Goal: Find specific page/section: Find specific page/section

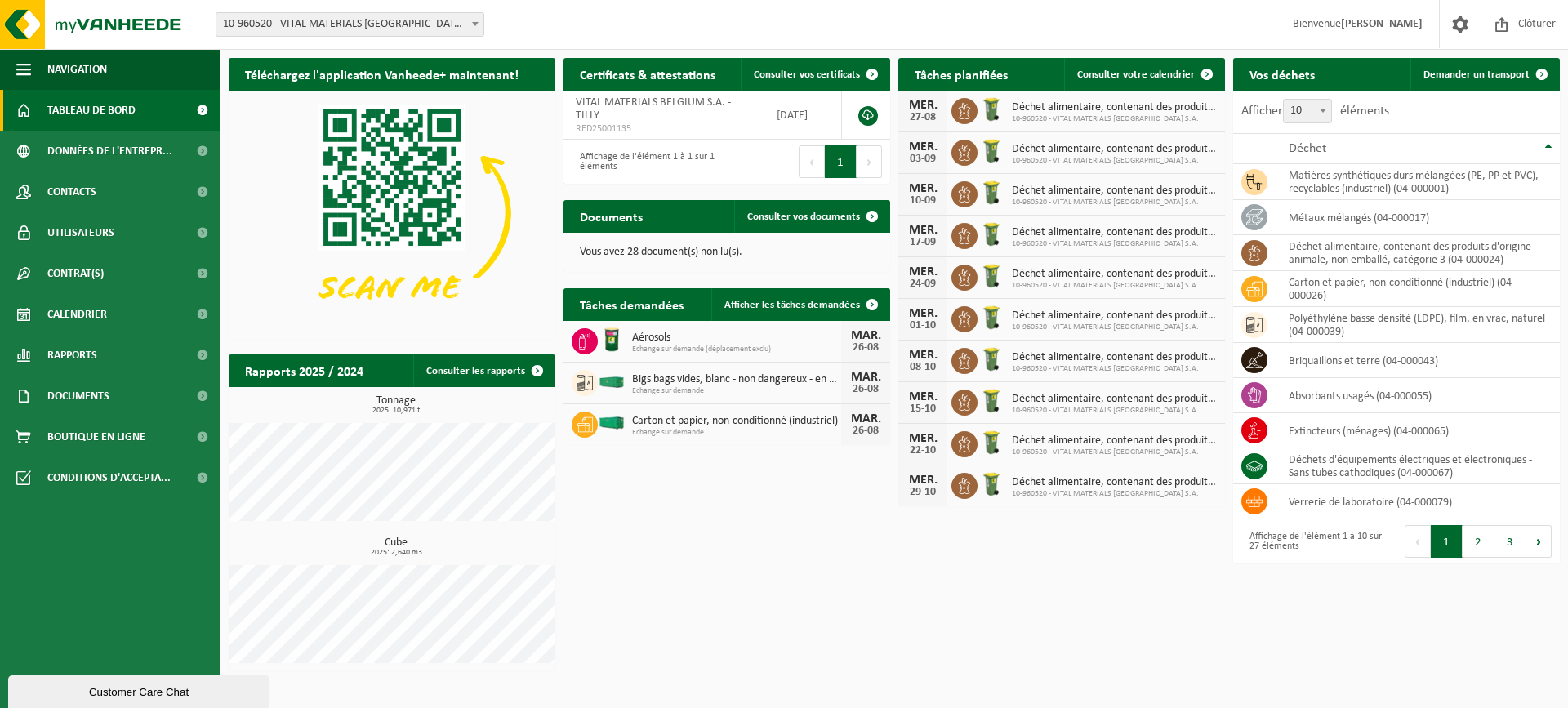
click at [120, 117] on span "Tableau de bord" at bounding box center [91, 110] width 88 height 41
click at [75, 315] on span "Calendrier" at bounding box center [77, 314] width 60 height 41
